Goal: Subscribe to service/newsletter

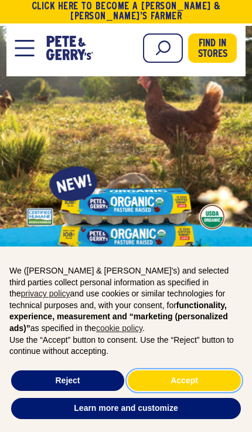
click at [169, 380] on button "Accept" at bounding box center [184, 380] width 113 height 21
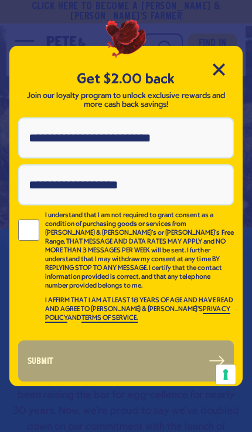
click at [48, 185] on input "Email Address" at bounding box center [126, 184] width 216 height 41
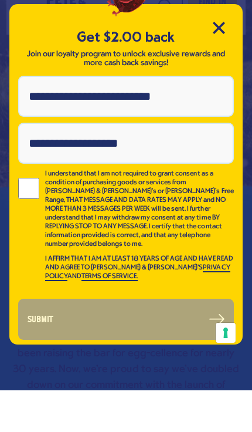
type input "**********"
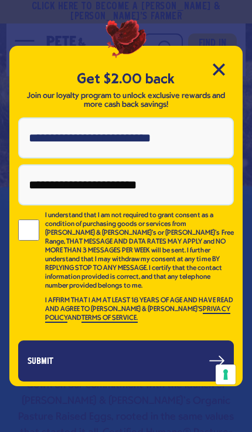
click at [46, 356] on button "Submit" at bounding box center [126, 361] width 216 height 41
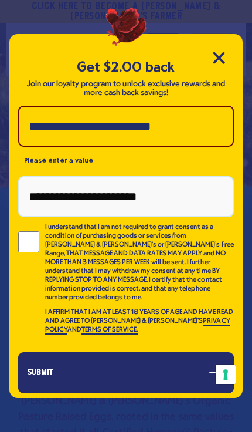
click at [58, 367] on button "Submit" at bounding box center [126, 372] width 216 height 41
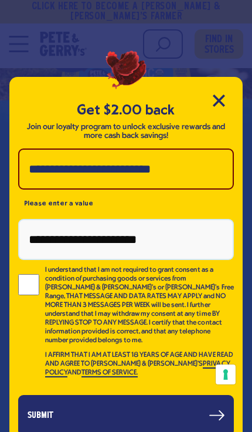
scroll to position [128, 0]
click at [212, 432] on button "Submit" at bounding box center [126, 415] width 216 height 41
click at [56, 190] on input "Phone Number" at bounding box center [126, 169] width 216 height 41
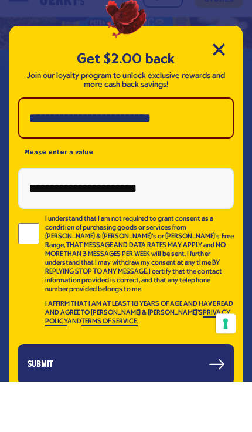
type input "**********"
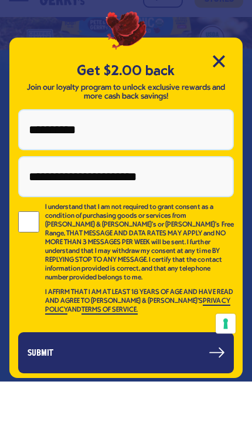
scroll to position [179, 0]
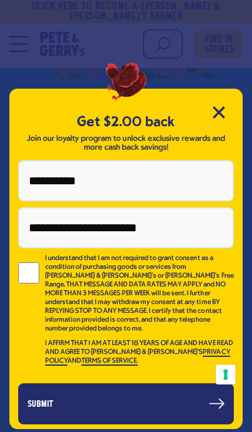
click at [46, 423] on button "Submit" at bounding box center [126, 403] width 216 height 41
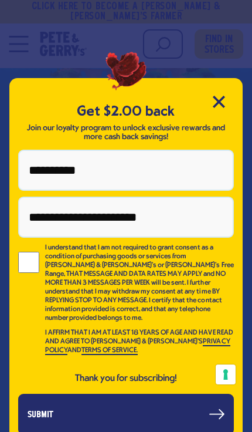
click at [213, 108] on icon "Close Modal" at bounding box center [219, 102] width 12 height 12
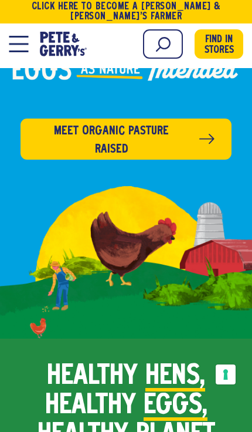
scroll to position [495, 0]
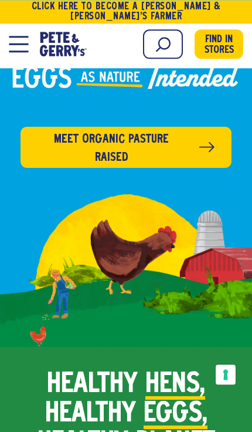
click at [103, 130] on span "Meet organic pasture raised" at bounding box center [112, 148] width 148 height 36
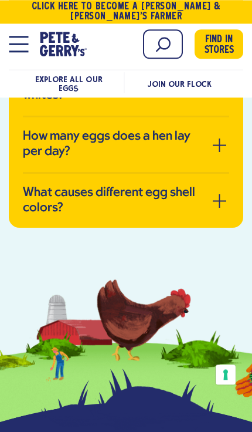
scroll to position [3146, 0]
